Goal: Information Seeking & Learning: Learn about a topic

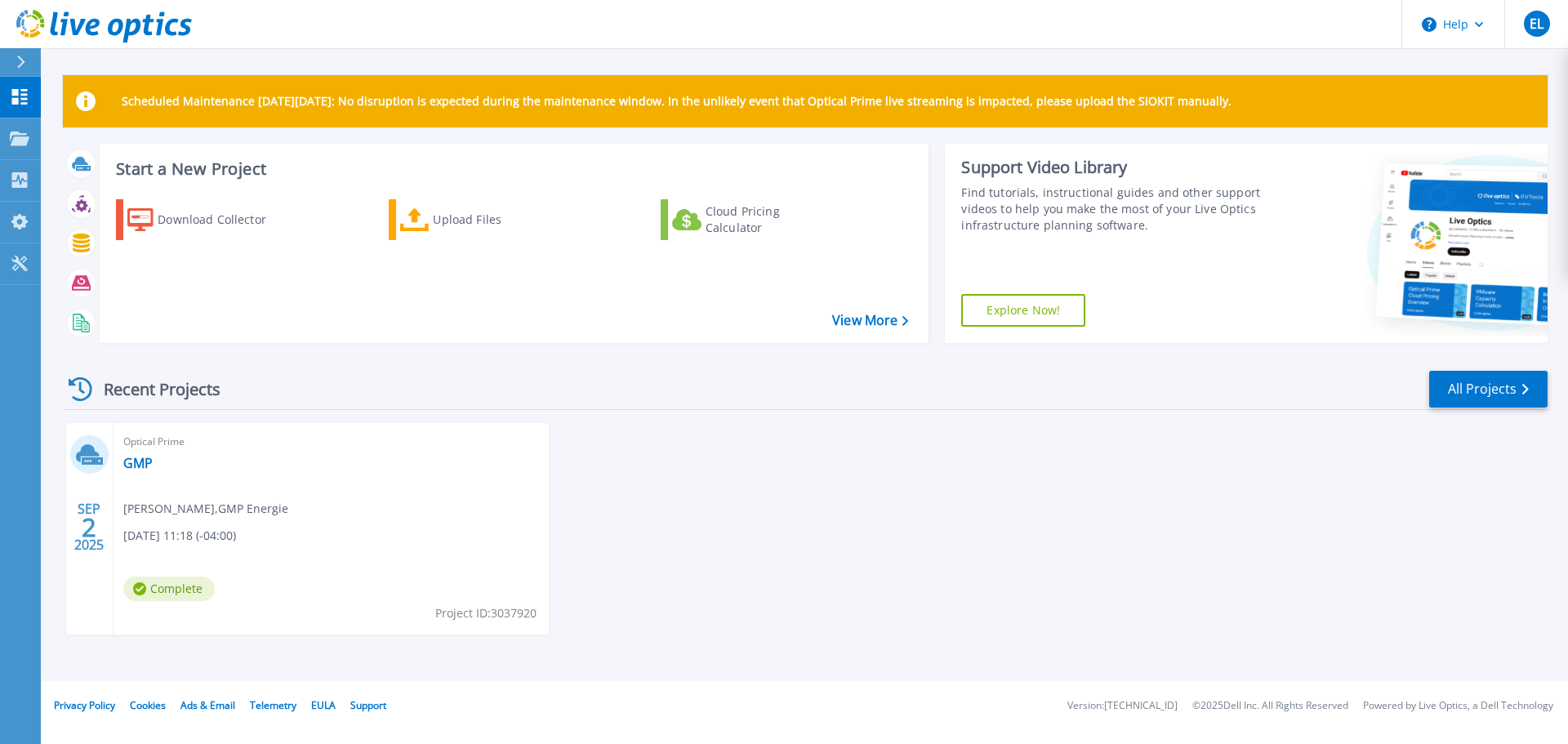
click at [706, 456] on div "SEP 2 2025 Optical Prime GMP Eric Lambert , GMP Energie 09/02/2025, 11:18 (-04:…" at bounding box center [799, 545] width 1498 height 244
click at [382, 484] on div "Optical Prime GMP Eric Lambert , GMP Energie 09/02/2025, 11:18 (-04:00) Complet…" at bounding box center [330, 529] width 435 height 211
click at [144, 466] on link "GMP" at bounding box center [138, 463] width 30 height 16
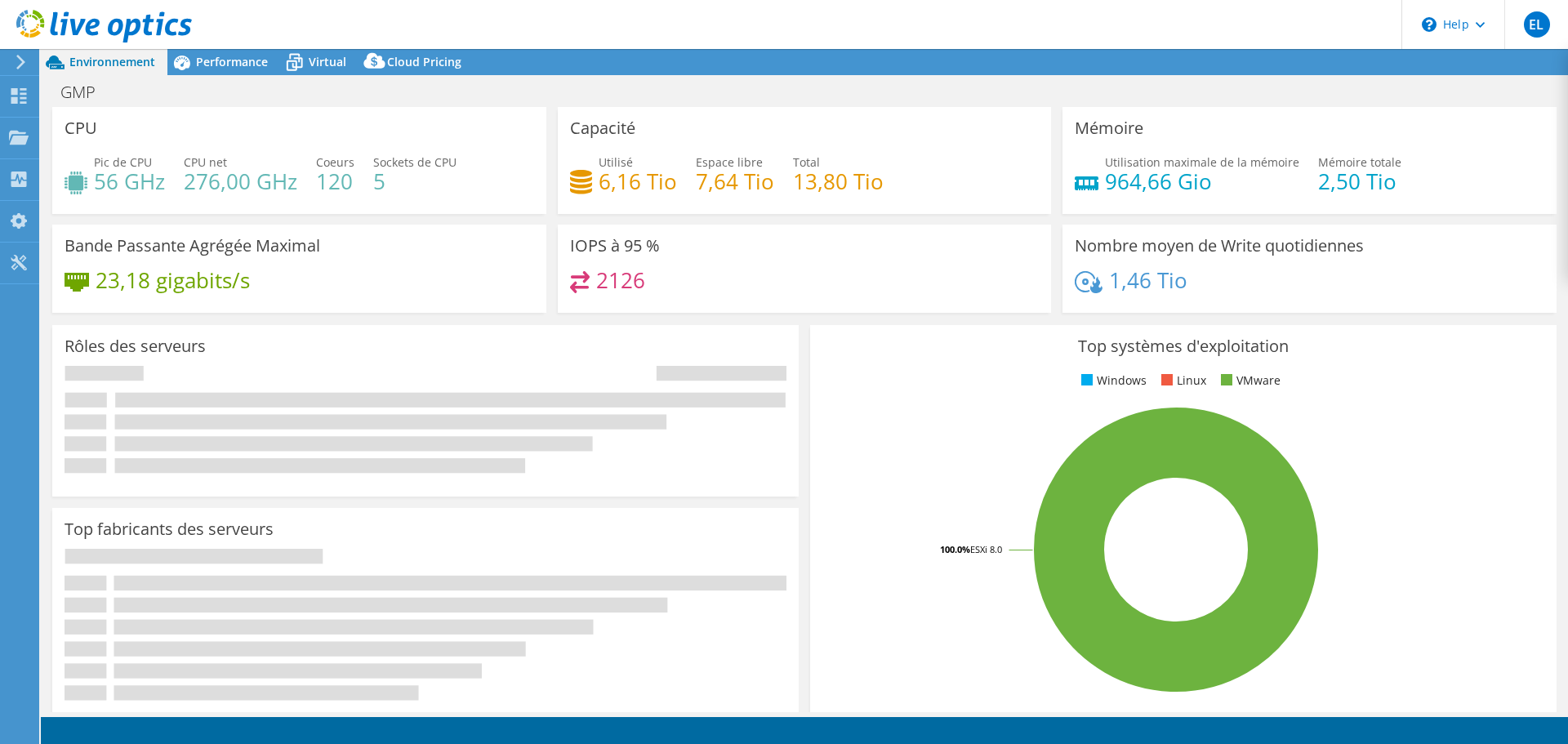
select select "USD"
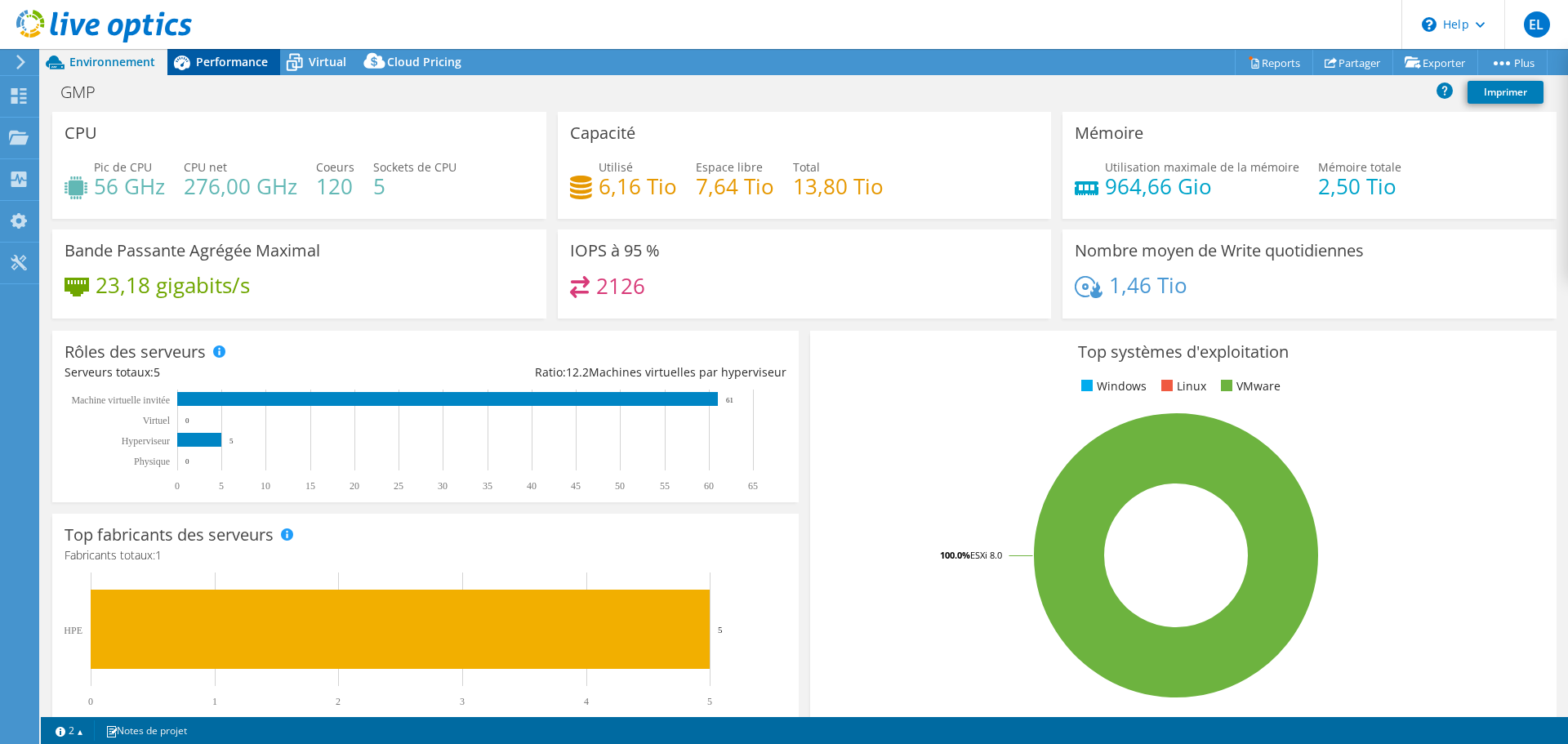
click at [226, 51] on div "Performance" at bounding box center [223, 62] width 112 height 26
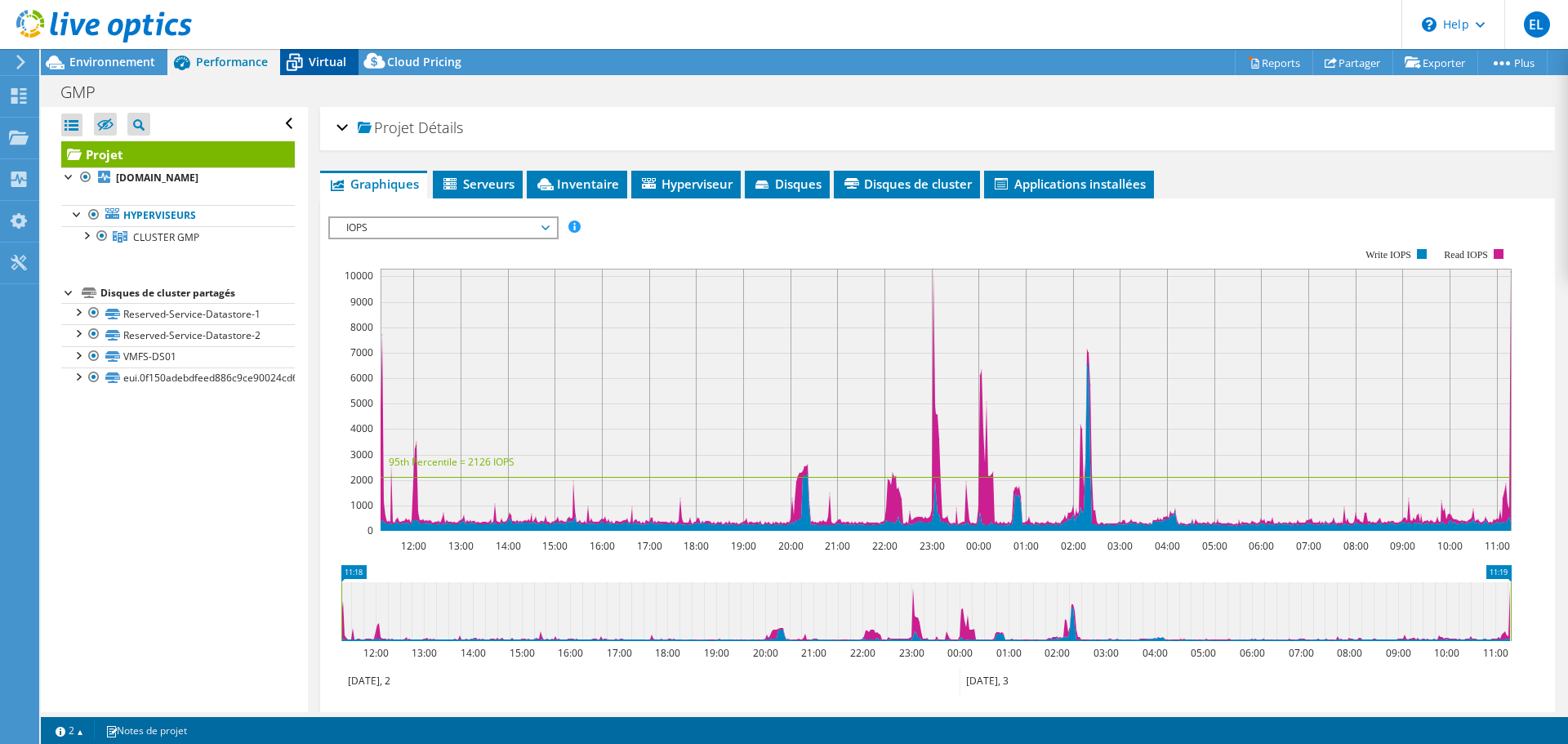
click at [320, 62] on span "Virtual" at bounding box center [328, 62] width 37 height 15
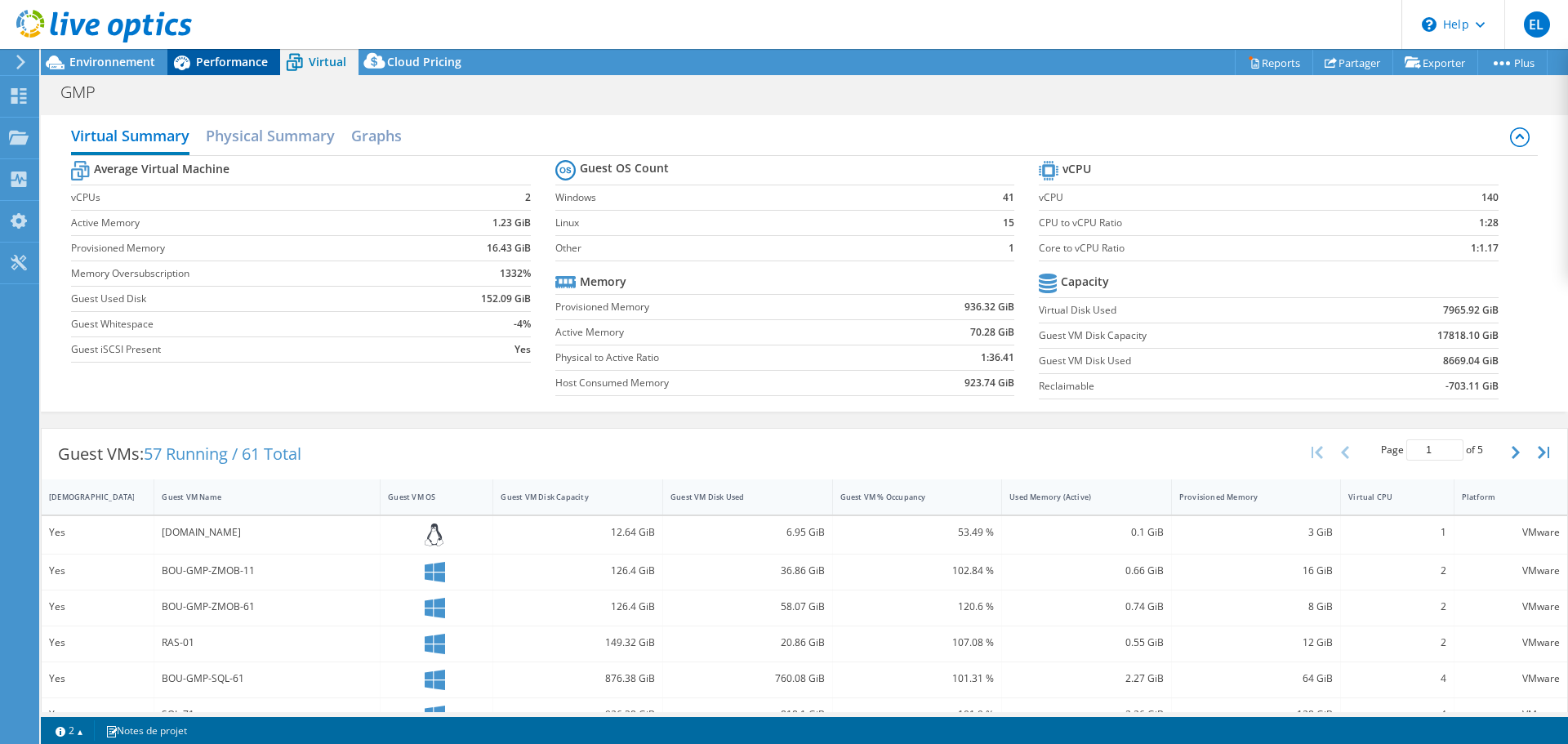
click at [239, 62] on span "Performance" at bounding box center [231, 62] width 72 height 15
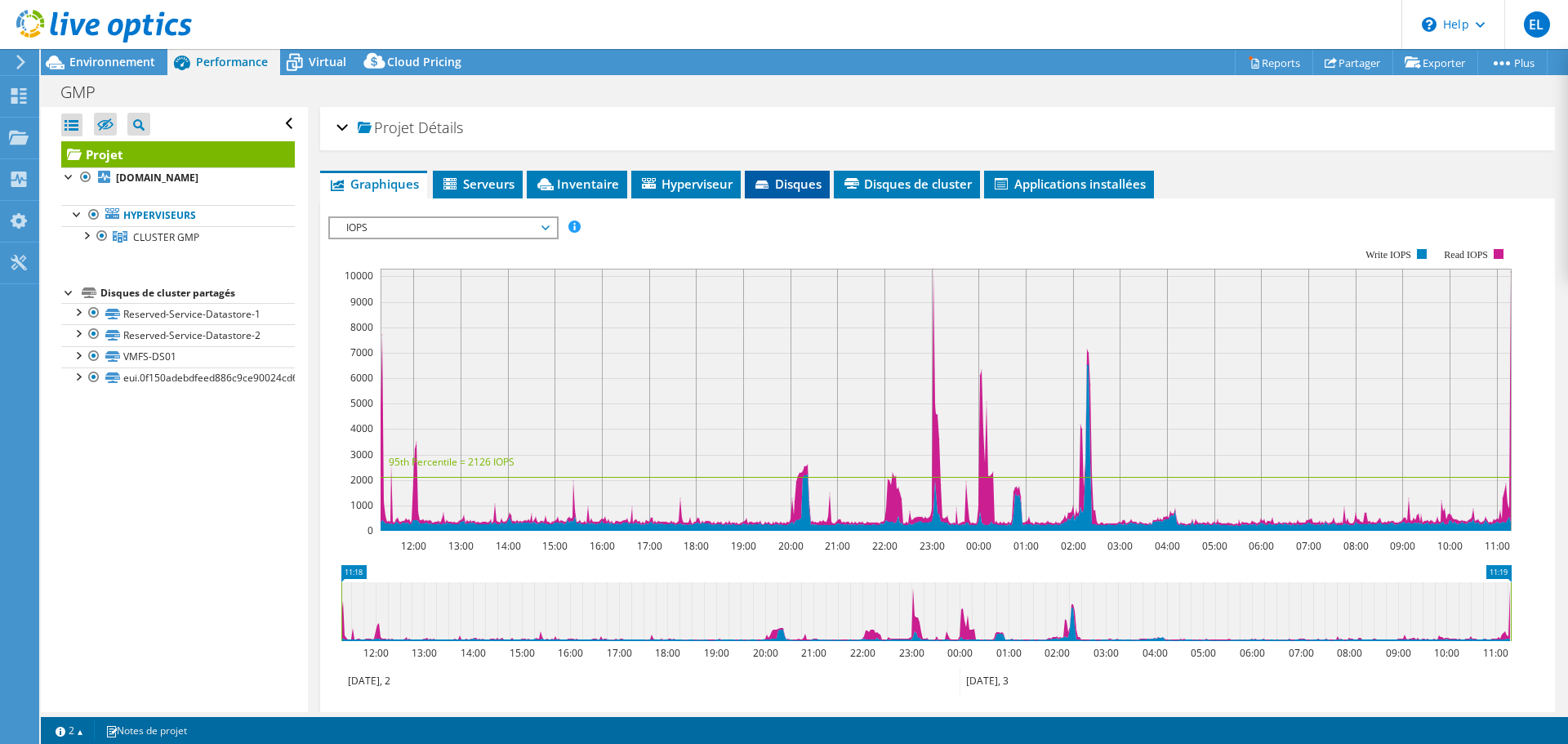
click at [787, 180] on span "Disques" at bounding box center [787, 183] width 68 height 16
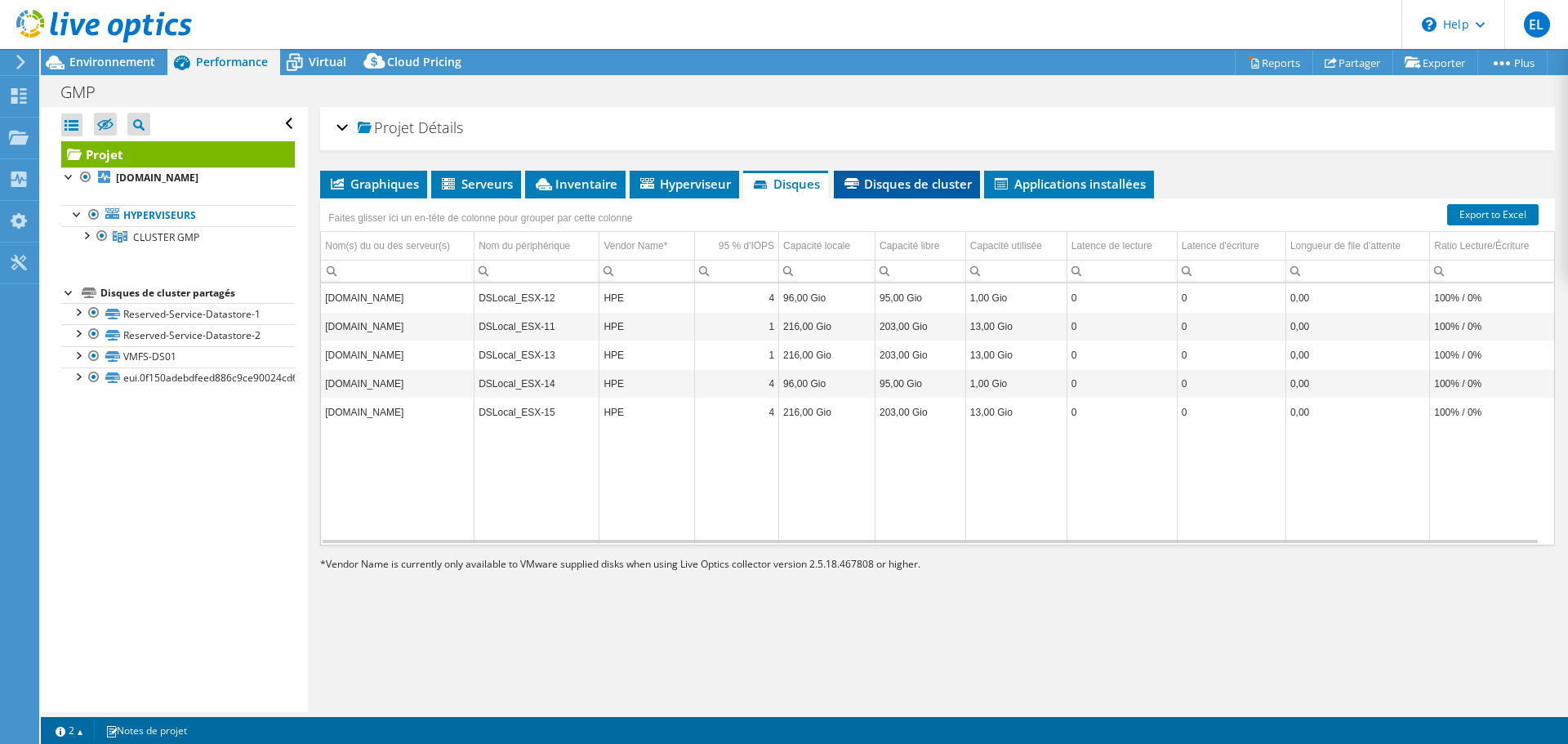
click at [893, 182] on span "Disques de cluster" at bounding box center [907, 183] width 130 height 16
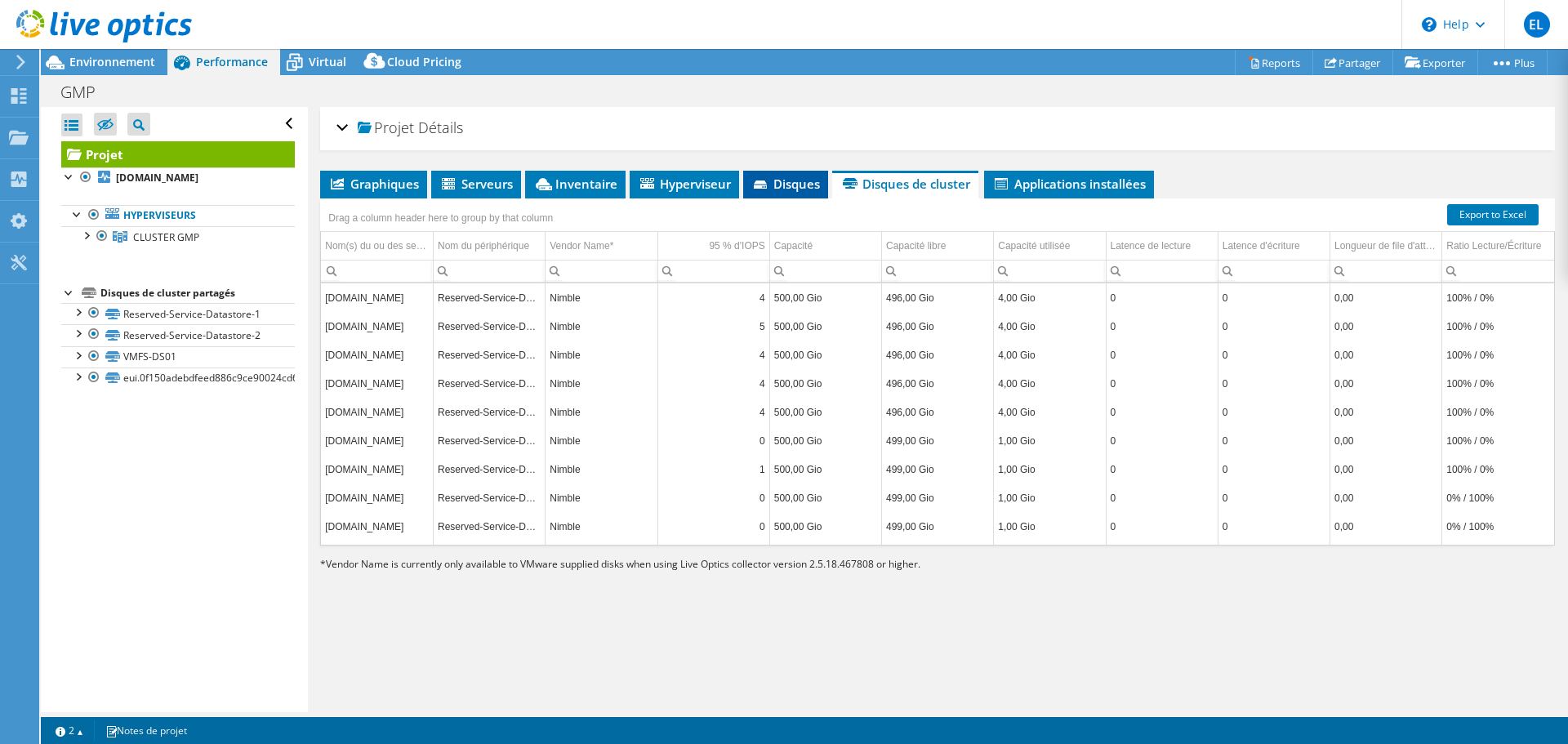
click at [789, 187] on span "Disques" at bounding box center [785, 183] width 68 height 16
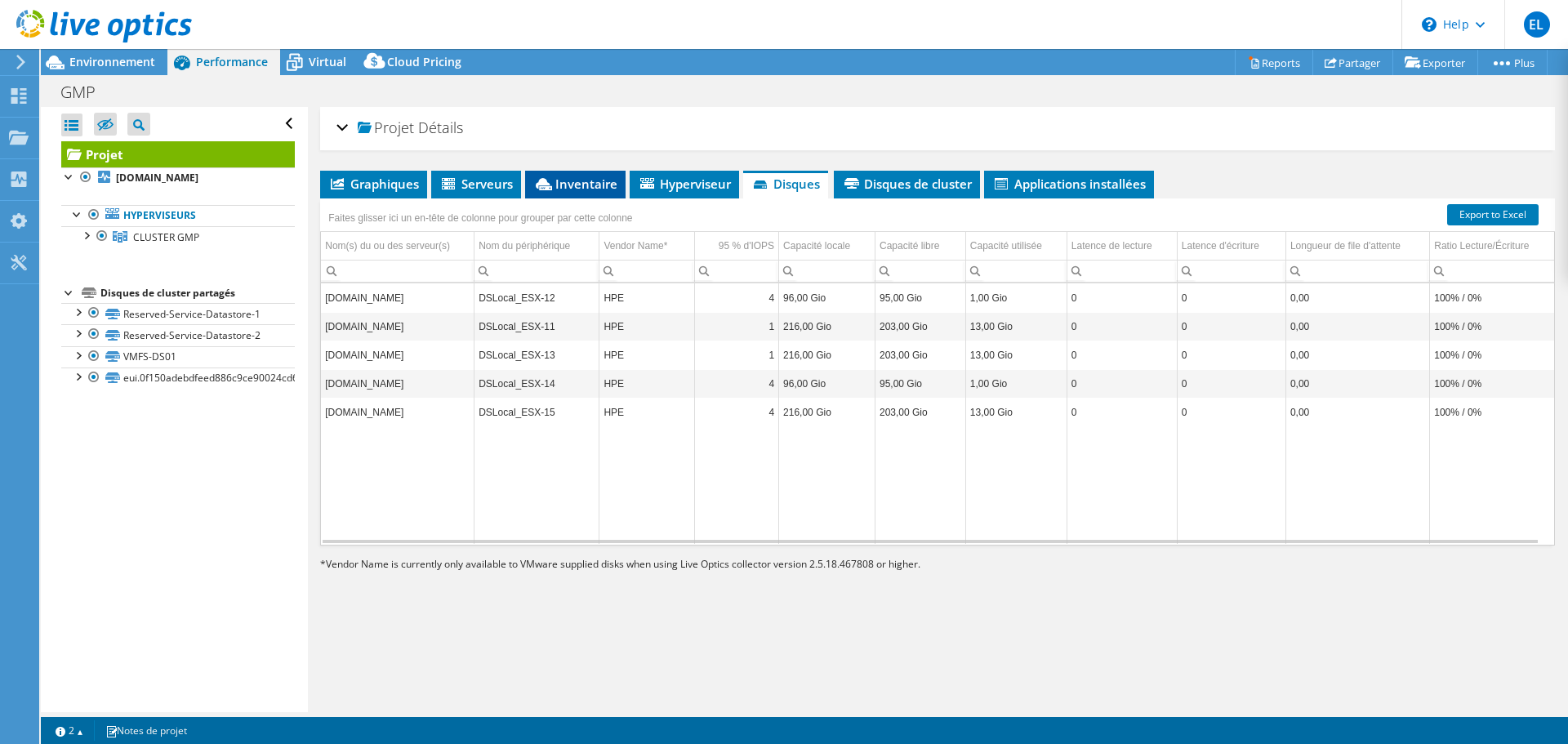
click at [616, 176] on li "Inventaire" at bounding box center [575, 184] width 100 height 28
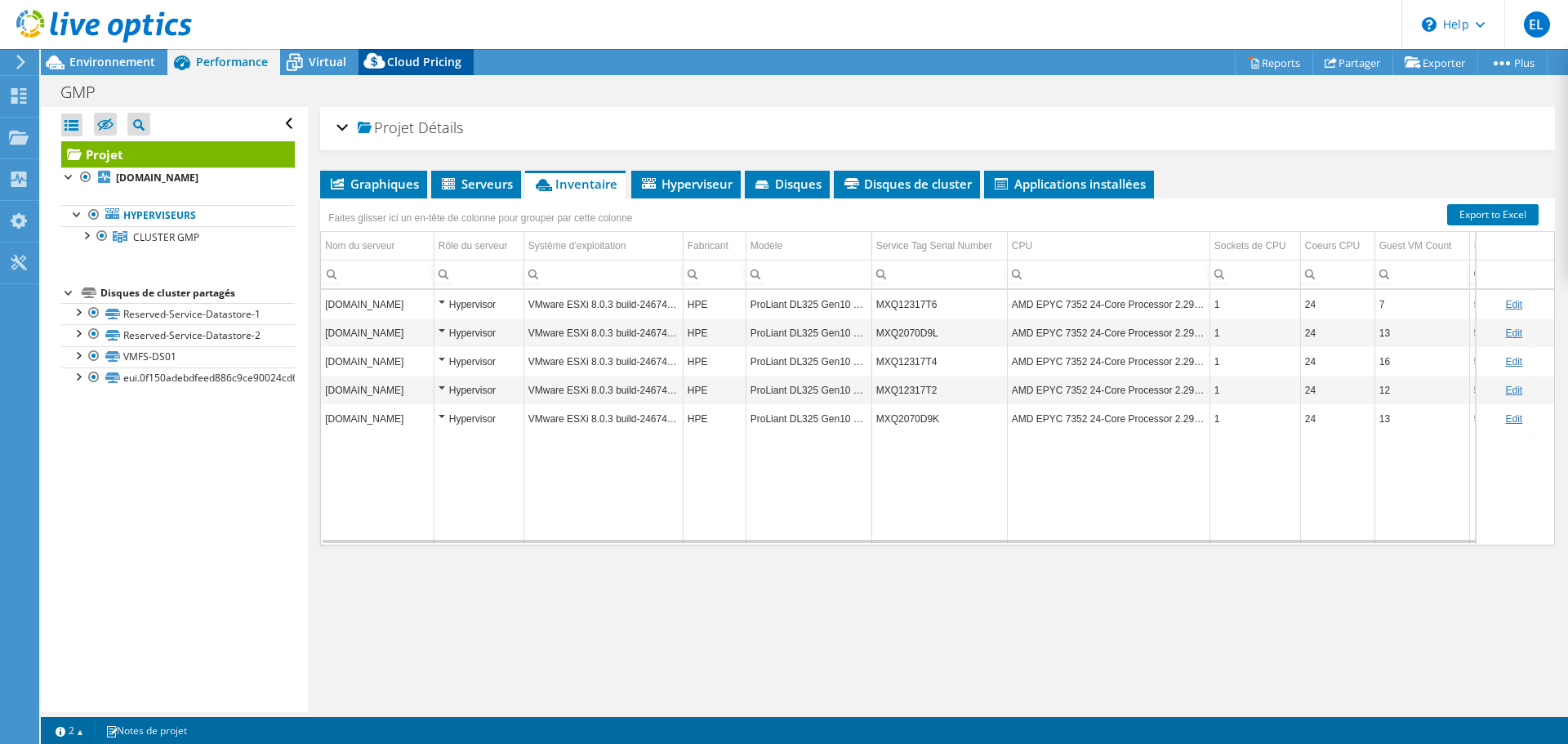
click at [403, 53] on div "Cloud Pricing" at bounding box center [416, 62] width 115 height 26
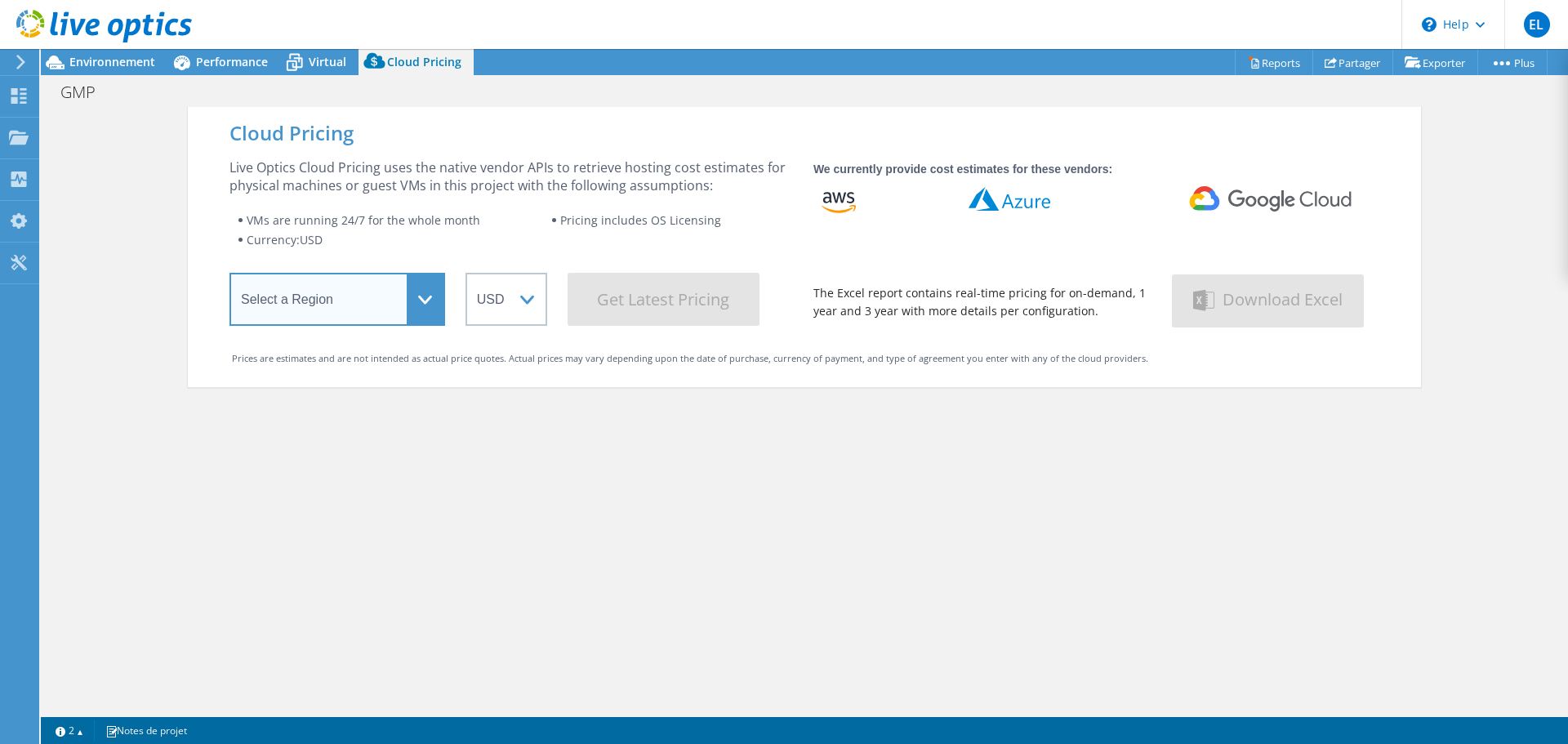
click at [335, 299] on select "Select a Region Asia Pacific (Hong Kong) Asia Pacific (Mumbai) Asia Pacific (Se…" at bounding box center [337, 299] width 215 height 53
select select "Canada"
click at [230, 276] on select "Select a Region Asia Pacific (Hong Kong) Asia Pacific (Mumbai) Asia Pacific (Se…" at bounding box center [337, 299] width 215 height 53
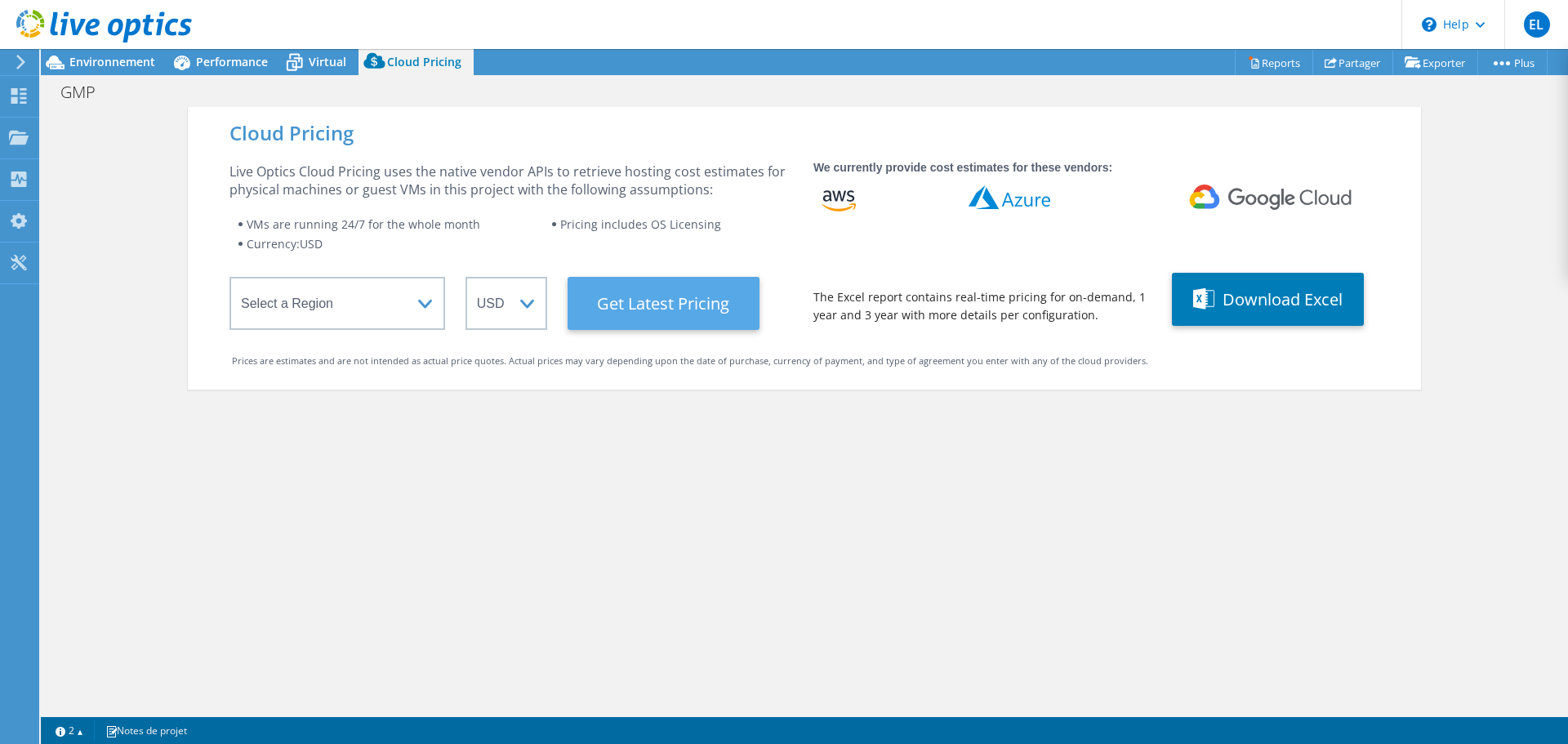
click at [616, 306] on Latest "Get Latest Pricing" at bounding box center [663, 303] width 192 height 53
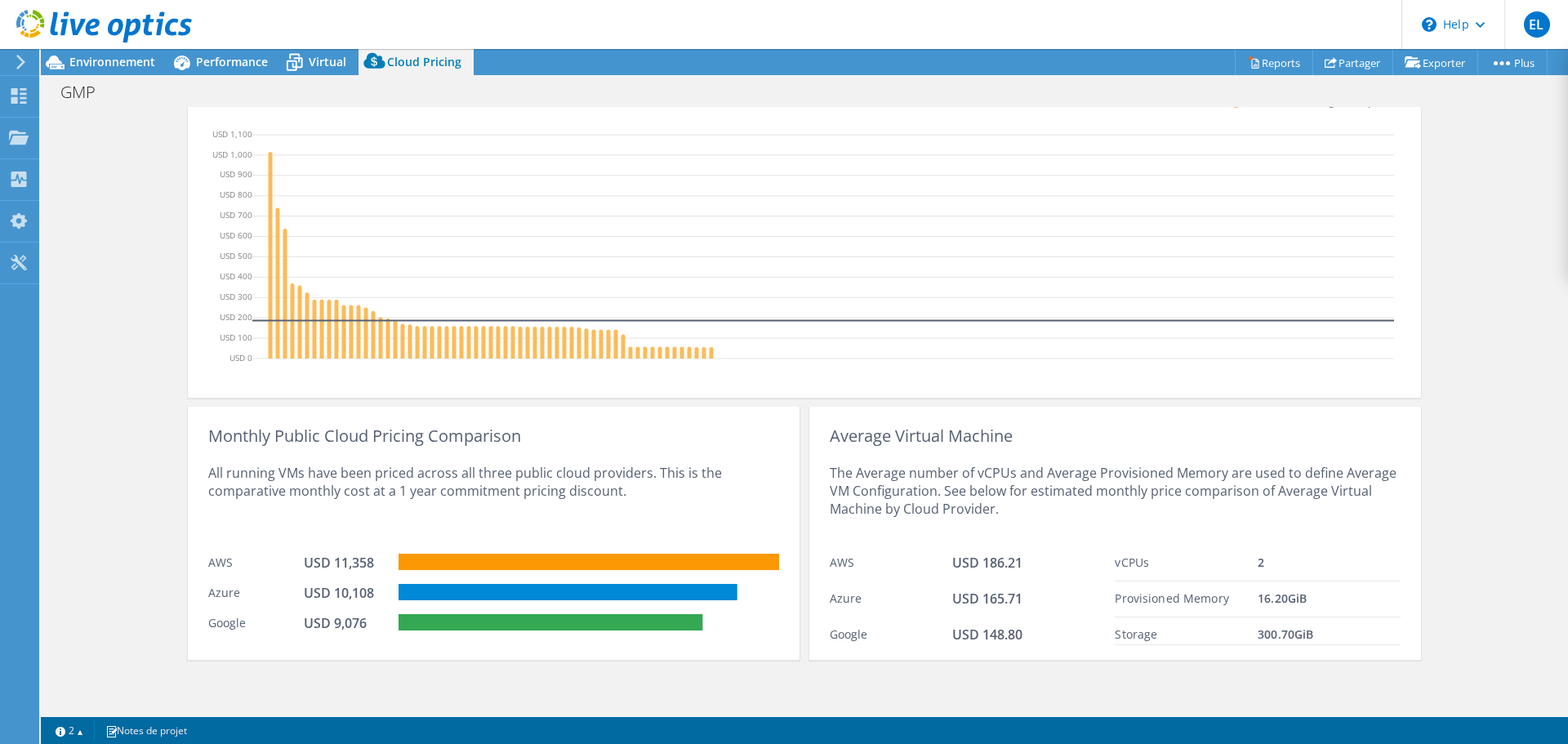
scroll to position [213, 0]
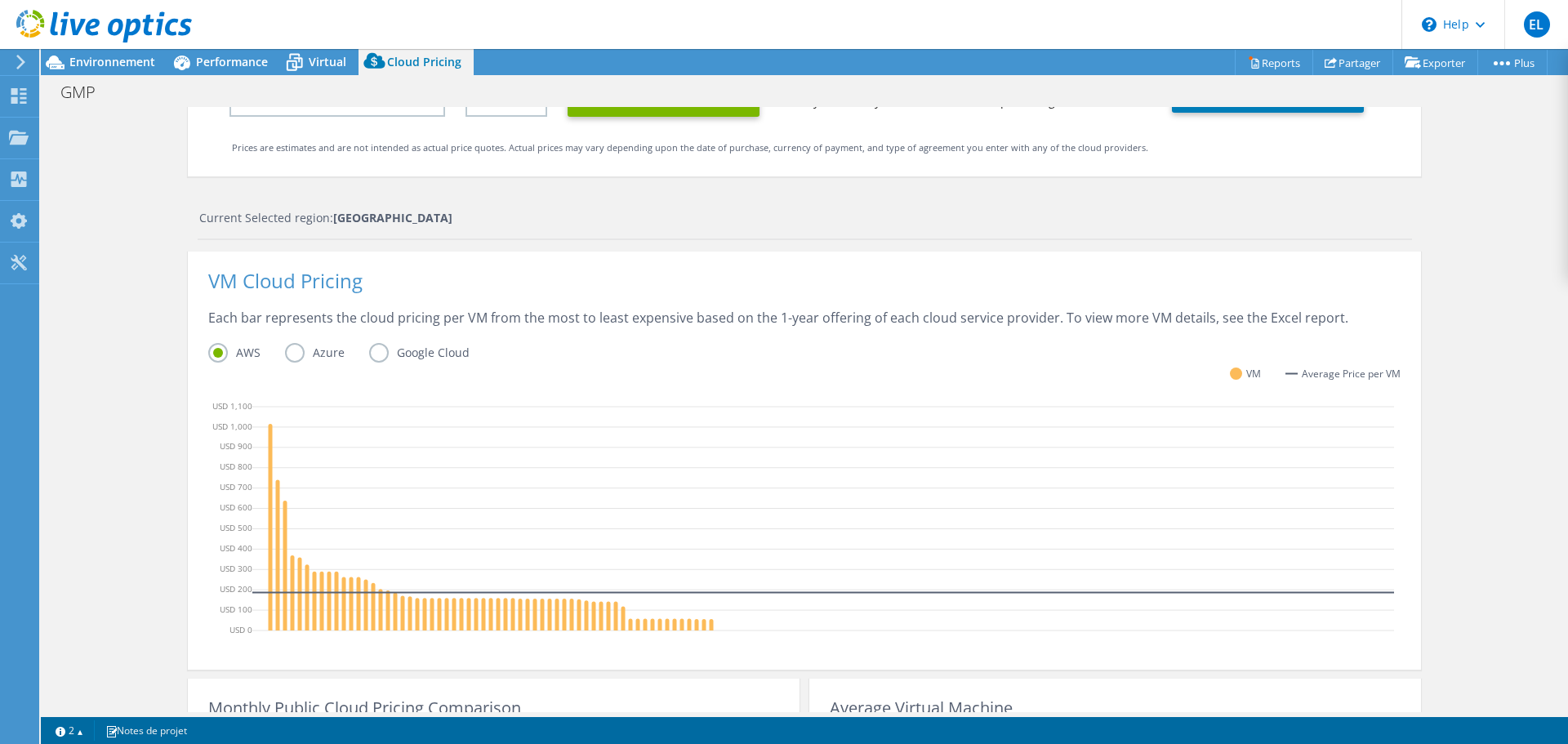
click at [289, 351] on label "Azure" at bounding box center [328, 352] width 84 height 19
click at [0, 0] on input "Azure" at bounding box center [0, 0] width 0 height 0
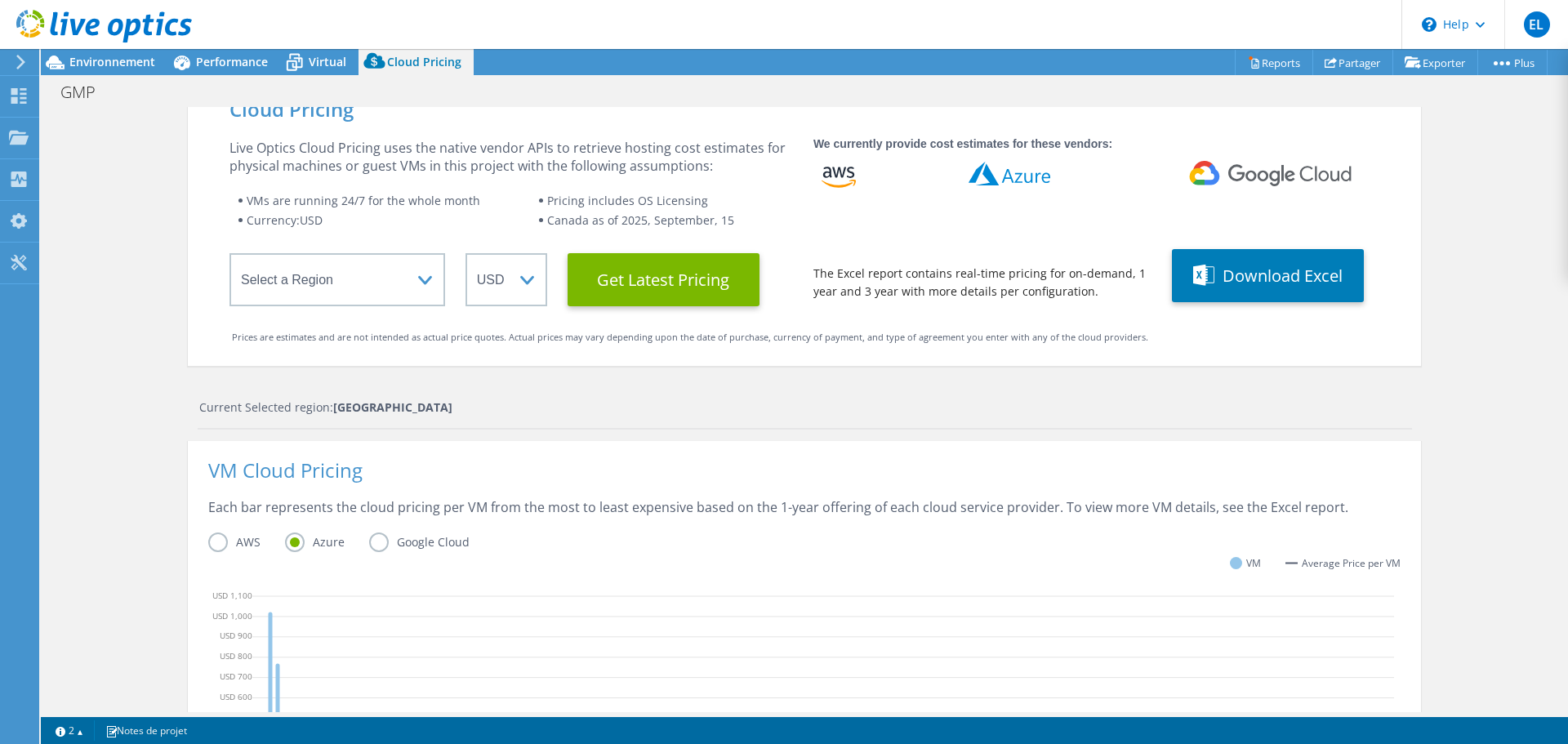
scroll to position [0, 0]
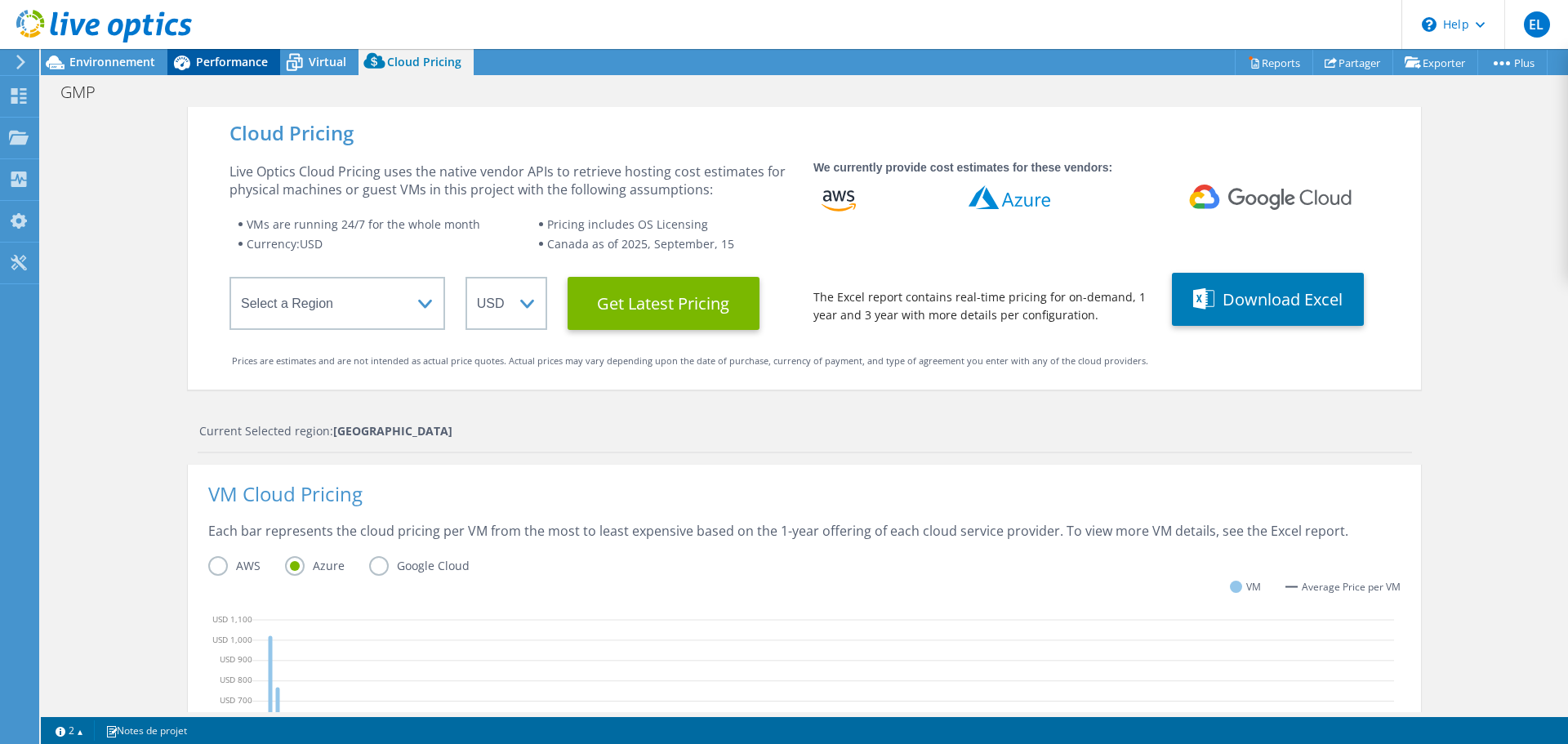
click at [241, 62] on span "Performance" at bounding box center [231, 62] width 72 height 15
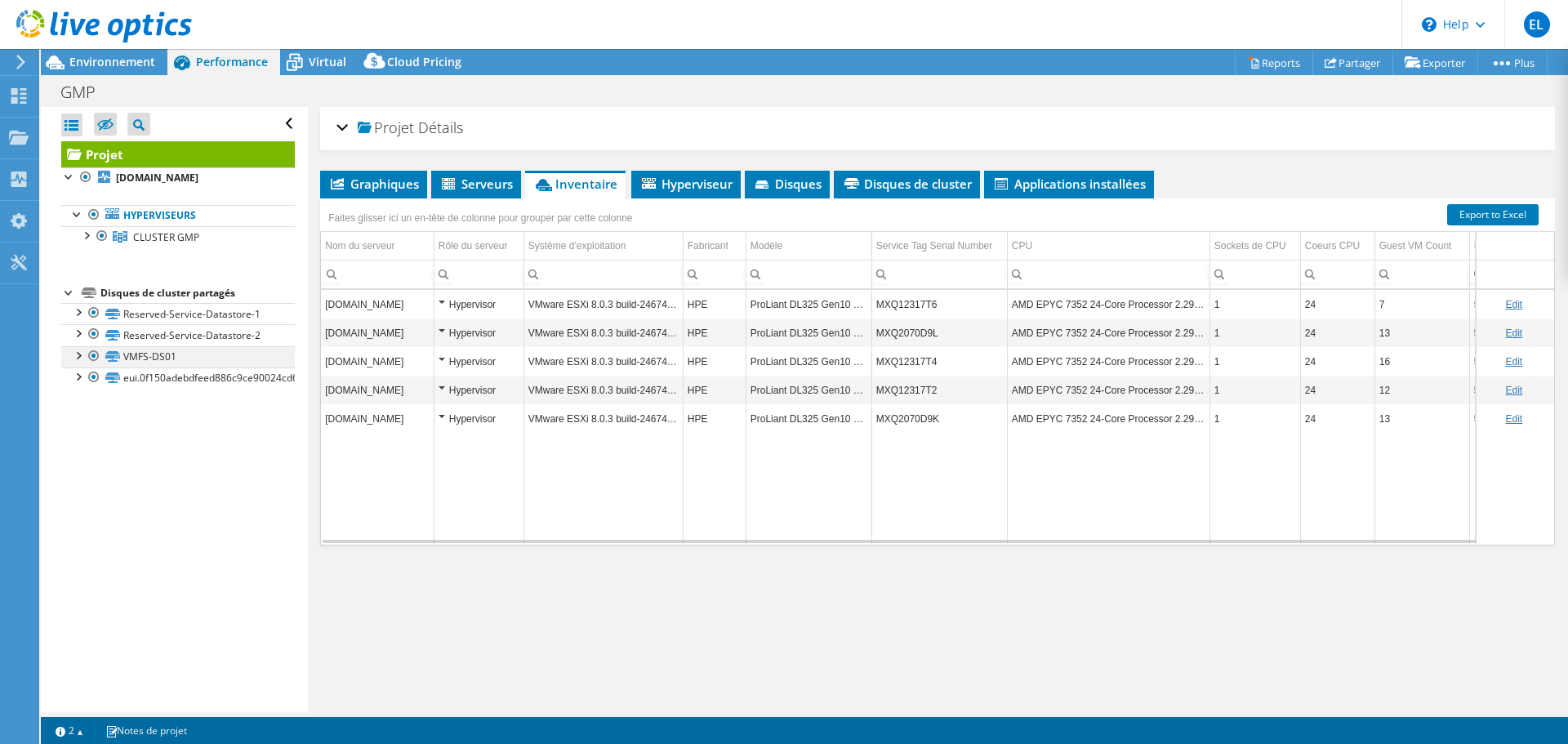
click at [79, 356] on div at bounding box center [77, 354] width 16 height 16
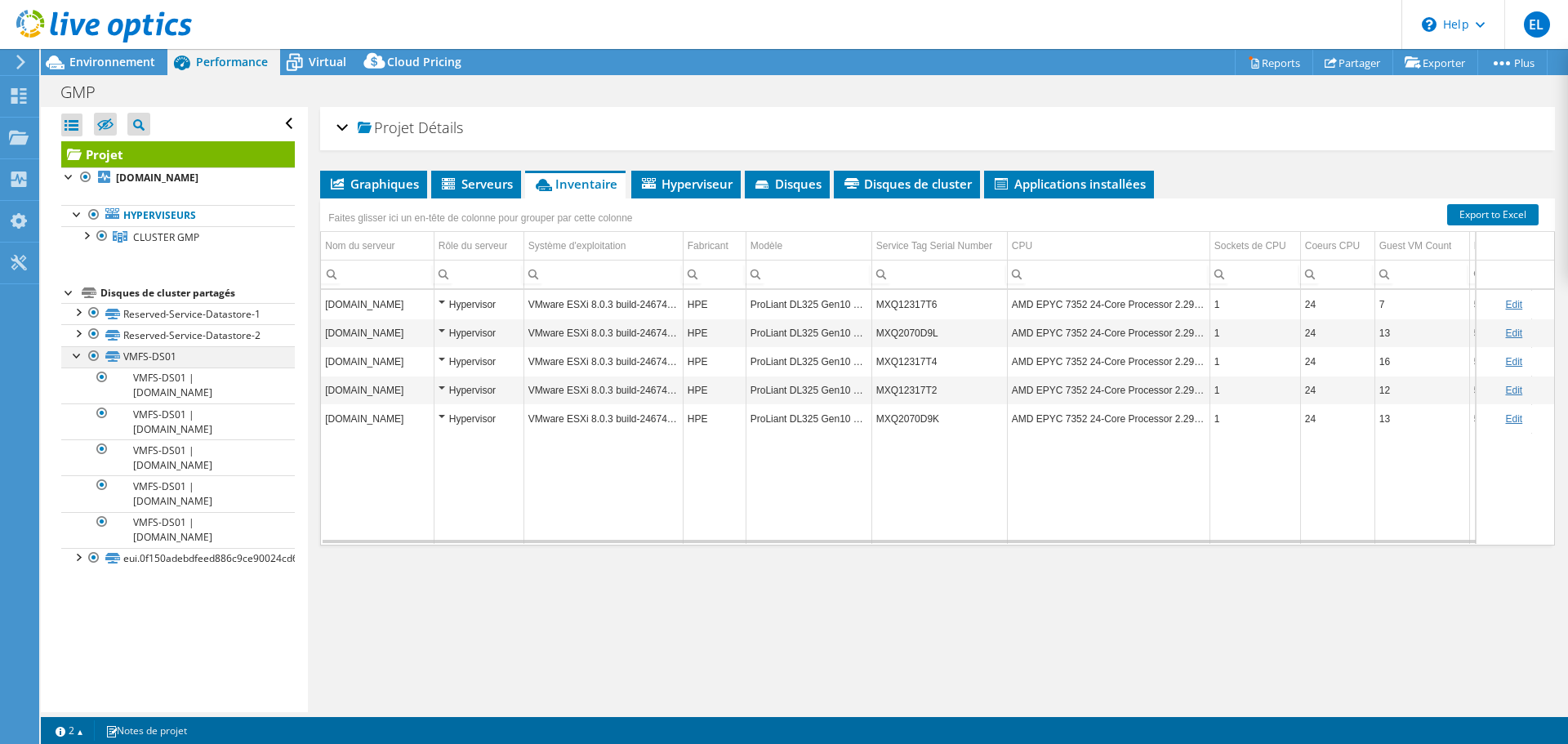
click at [79, 356] on div at bounding box center [77, 354] width 16 height 16
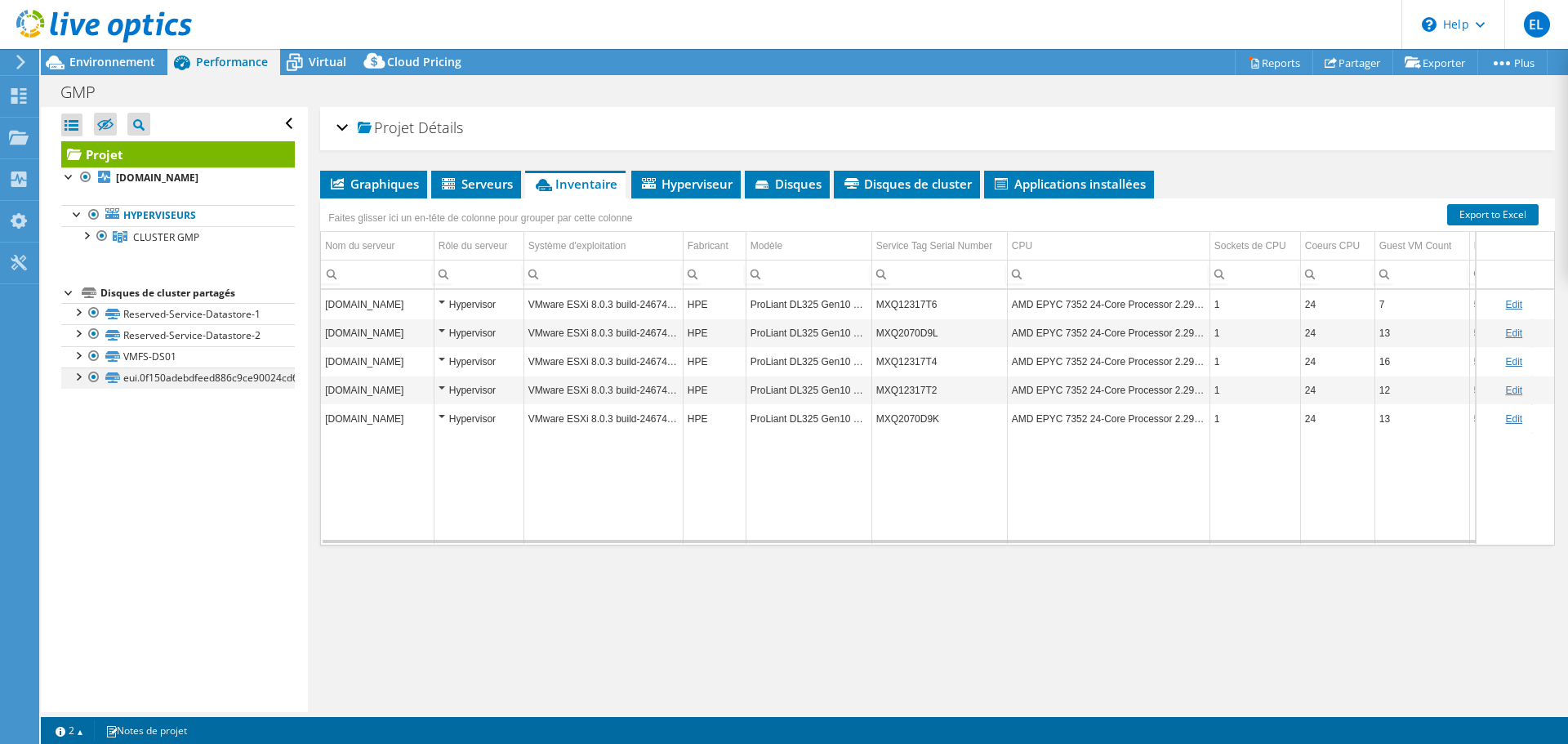
click at [75, 377] on div at bounding box center [77, 375] width 16 height 16
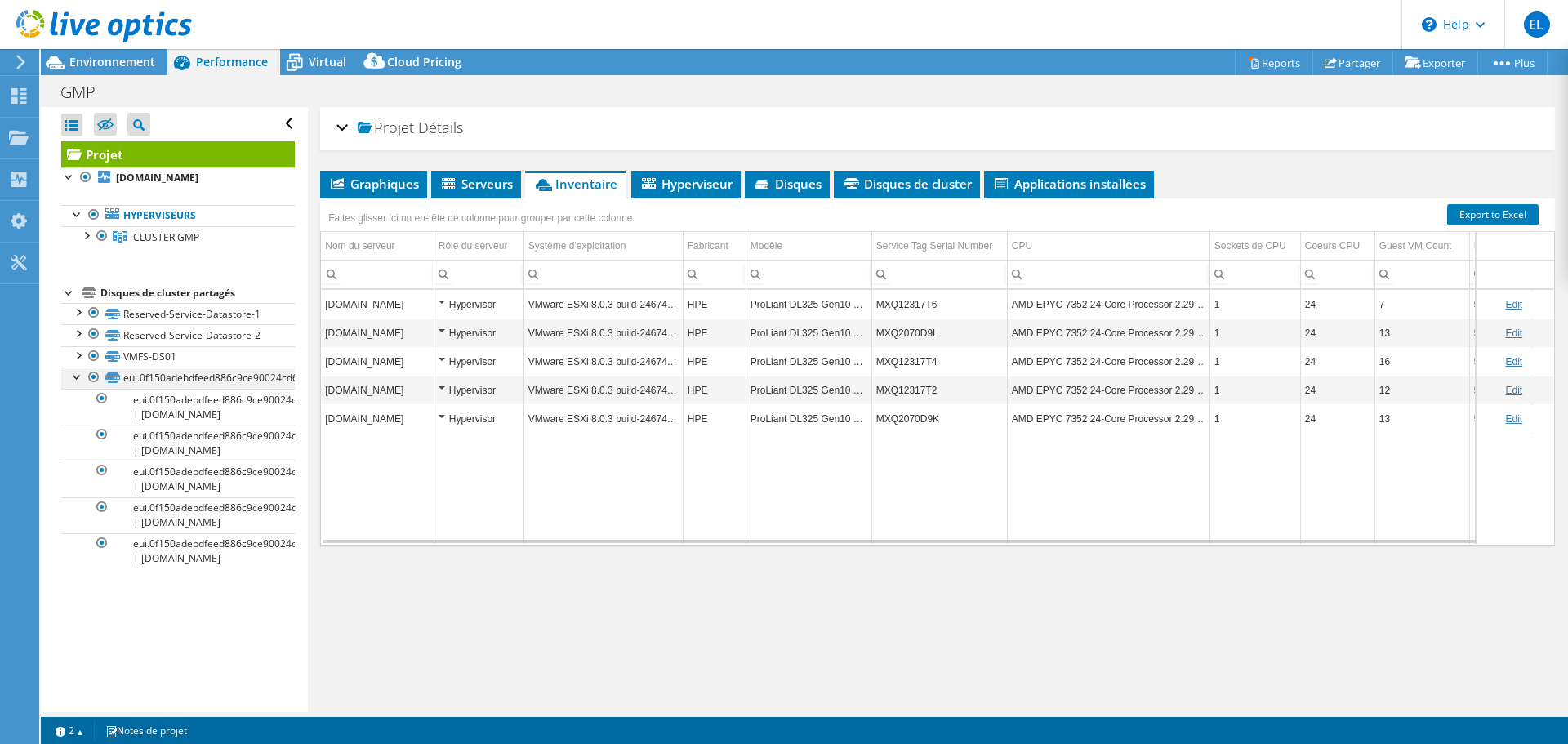
click at [75, 377] on div at bounding box center [77, 375] width 16 height 16
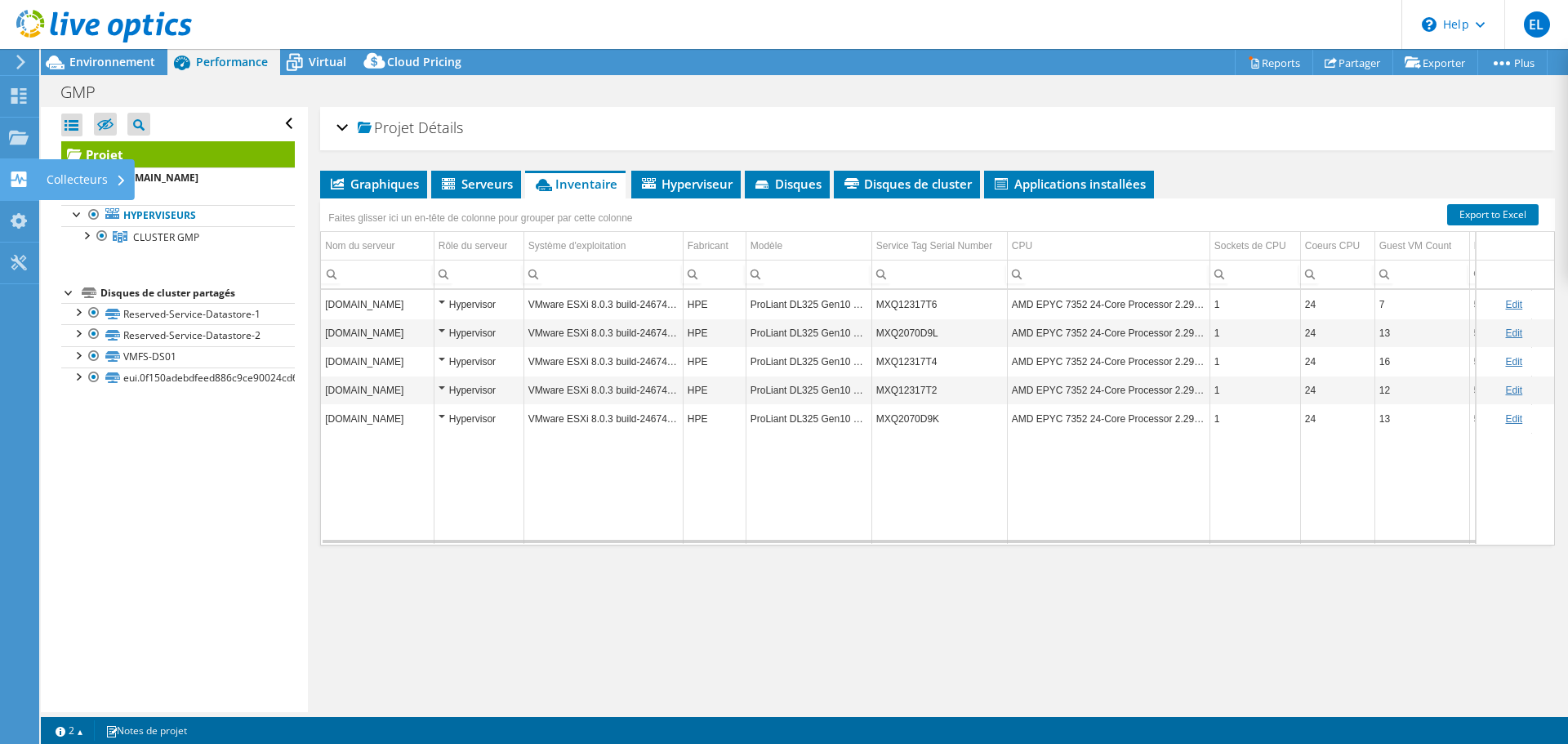
click at [84, 175] on div "Collecteurs" at bounding box center [86, 180] width 96 height 41
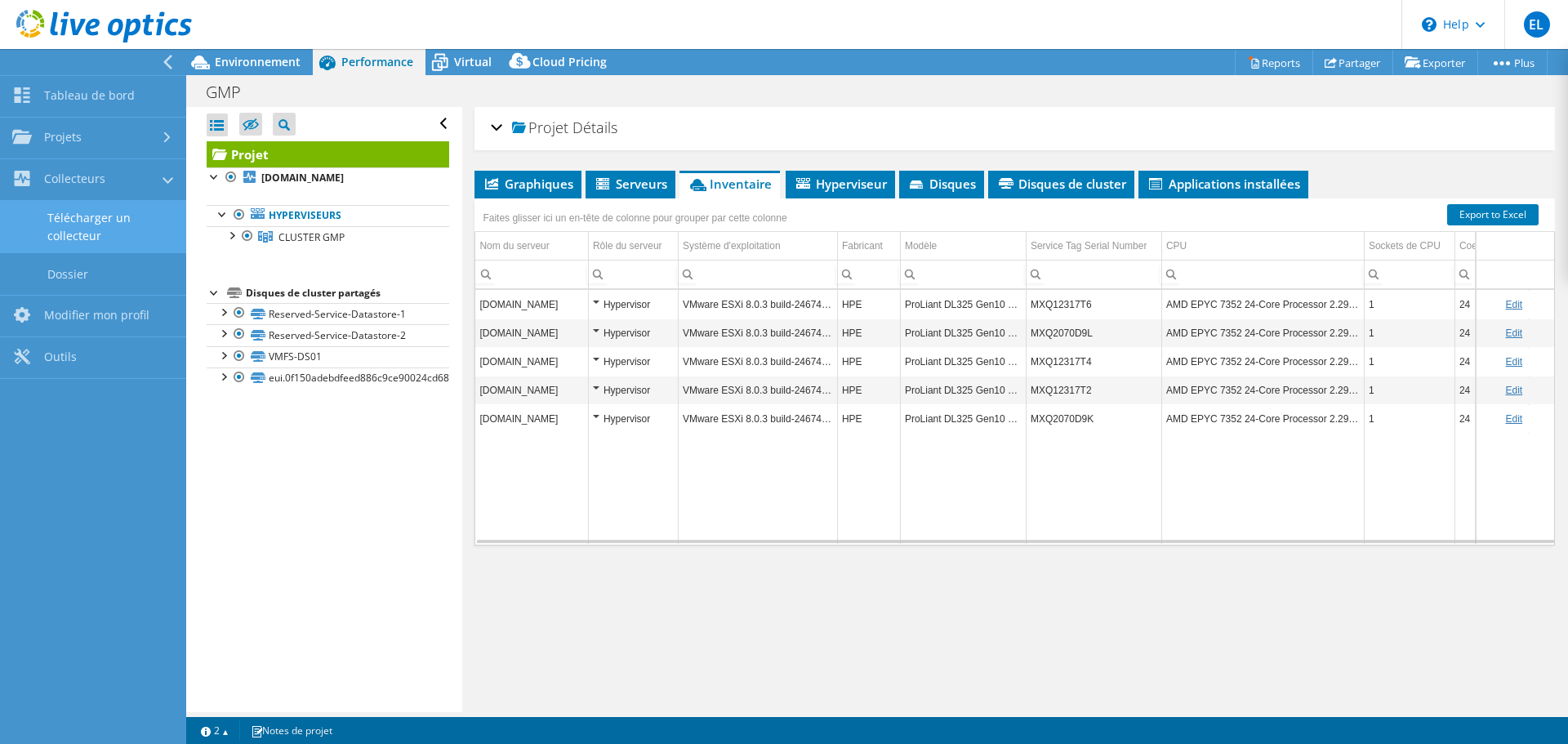
click at [80, 224] on link "Télécharger un collecteur" at bounding box center [93, 227] width 187 height 52
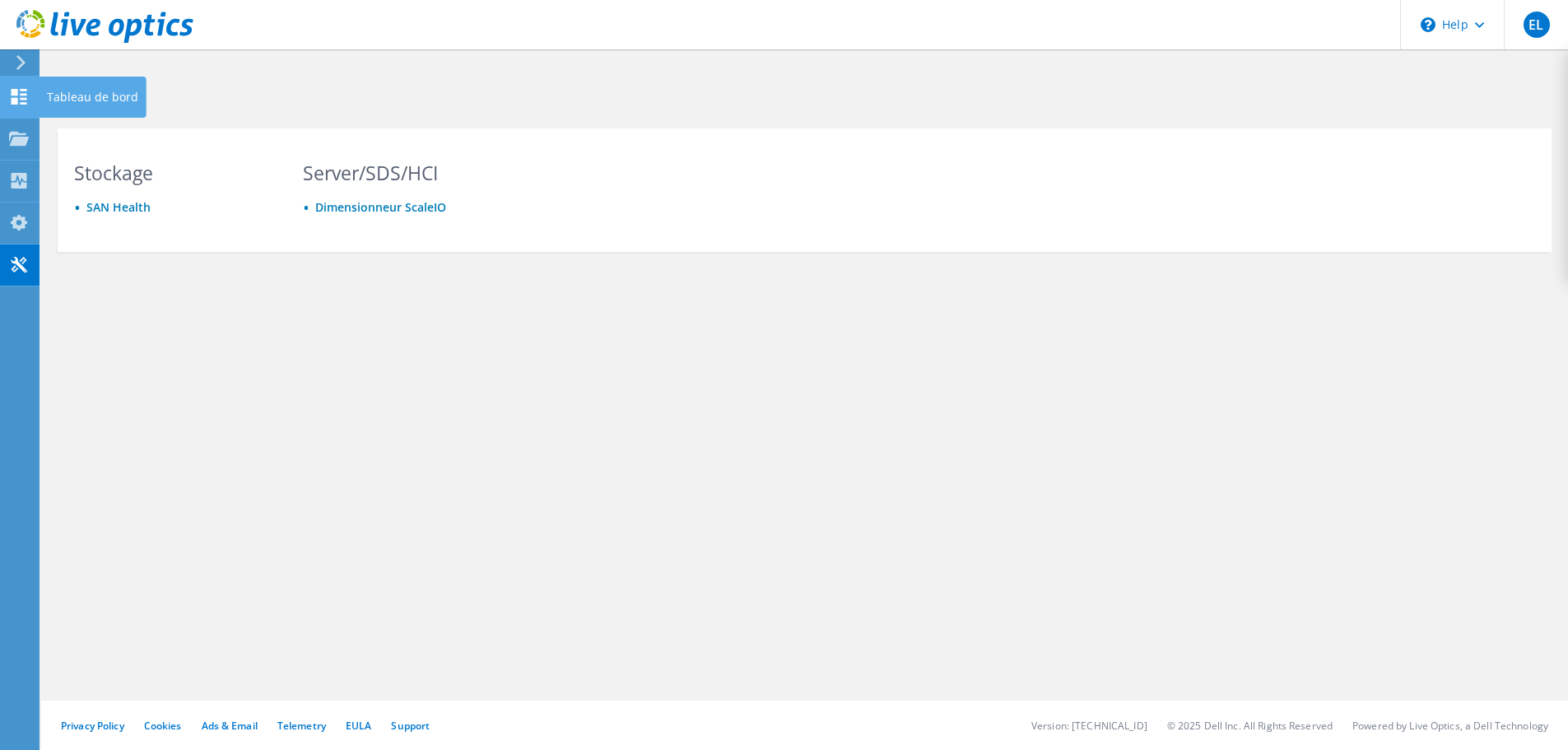
click at [20, 89] on icon at bounding box center [19, 96] width 20 height 15
